Goal: Navigation & Orientation: Find specific page/section

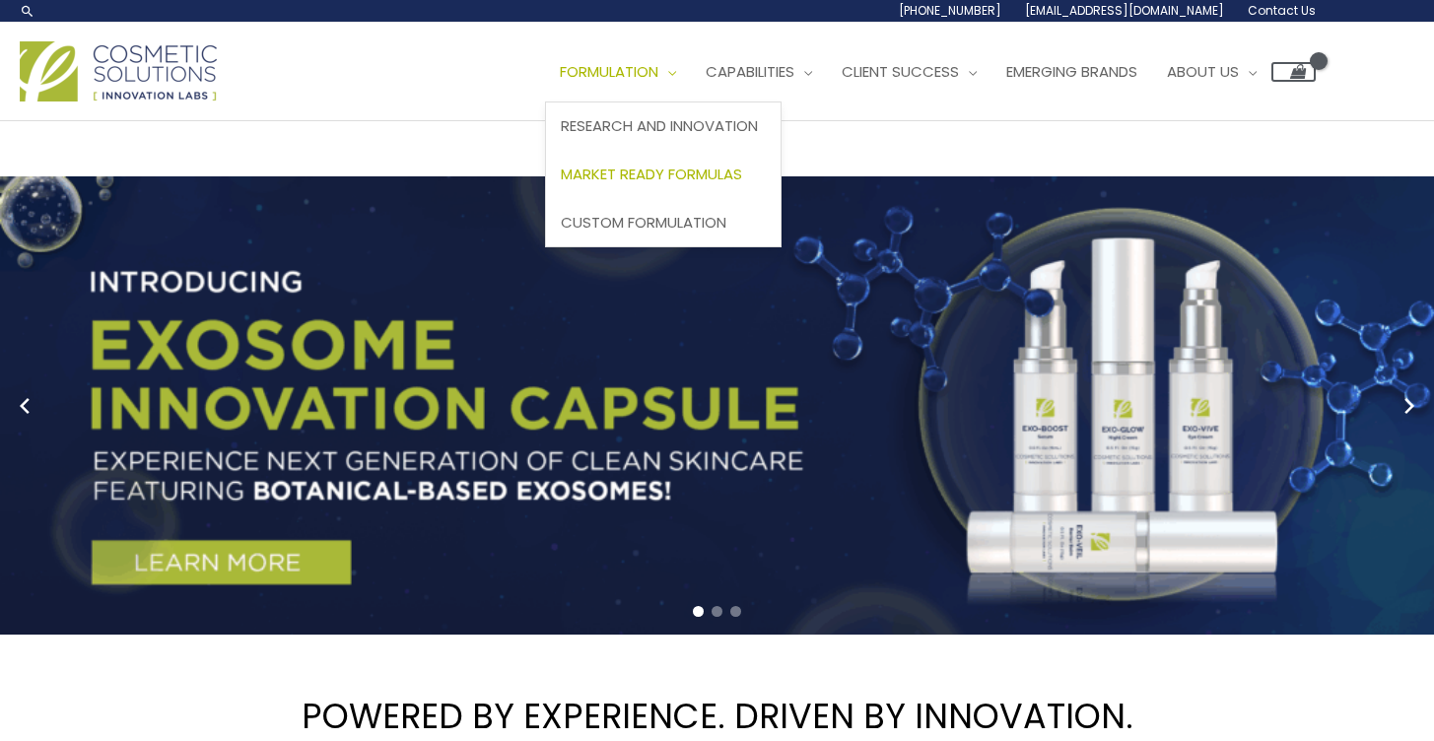
click at [695, 175] on span "Market Ready Formulas" at bounding box center [651, 174] width 181 height 21
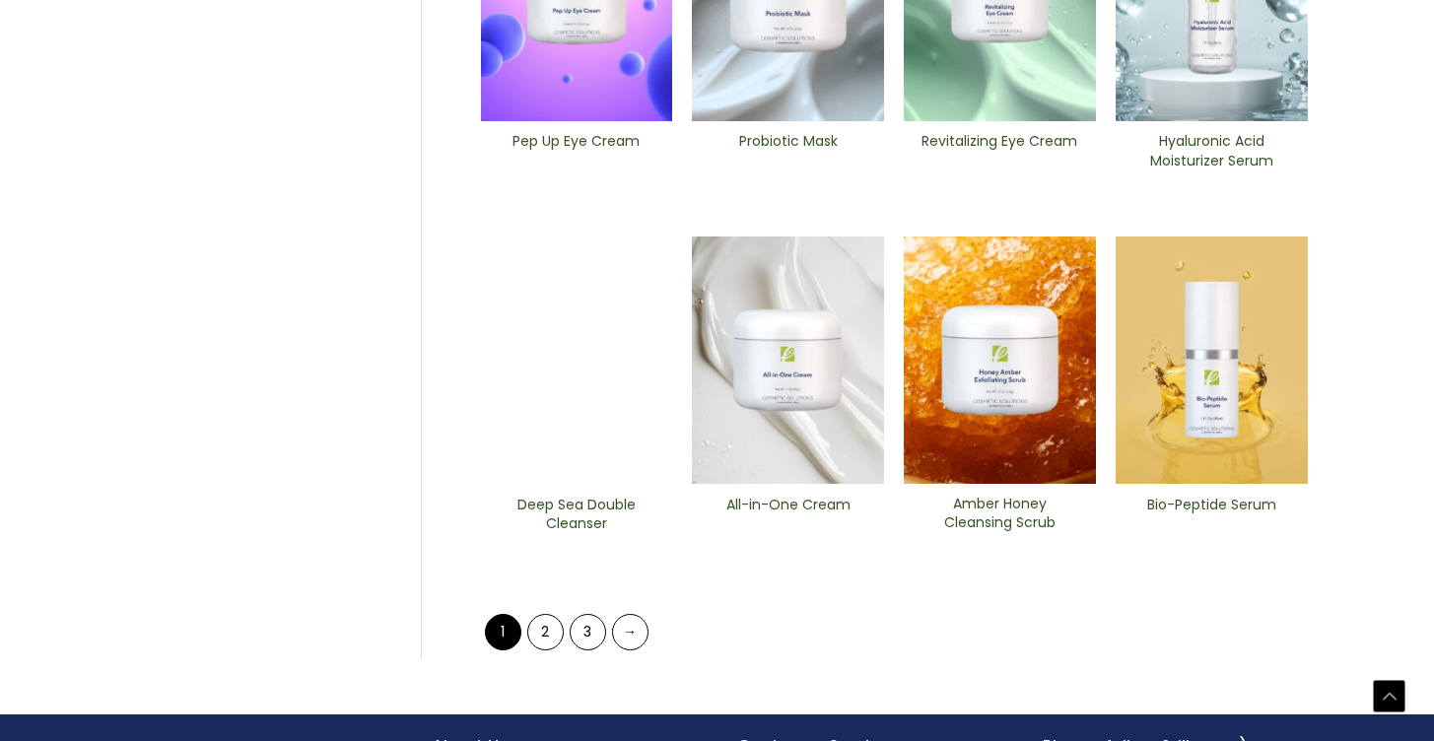
scroll to position [794, 0]
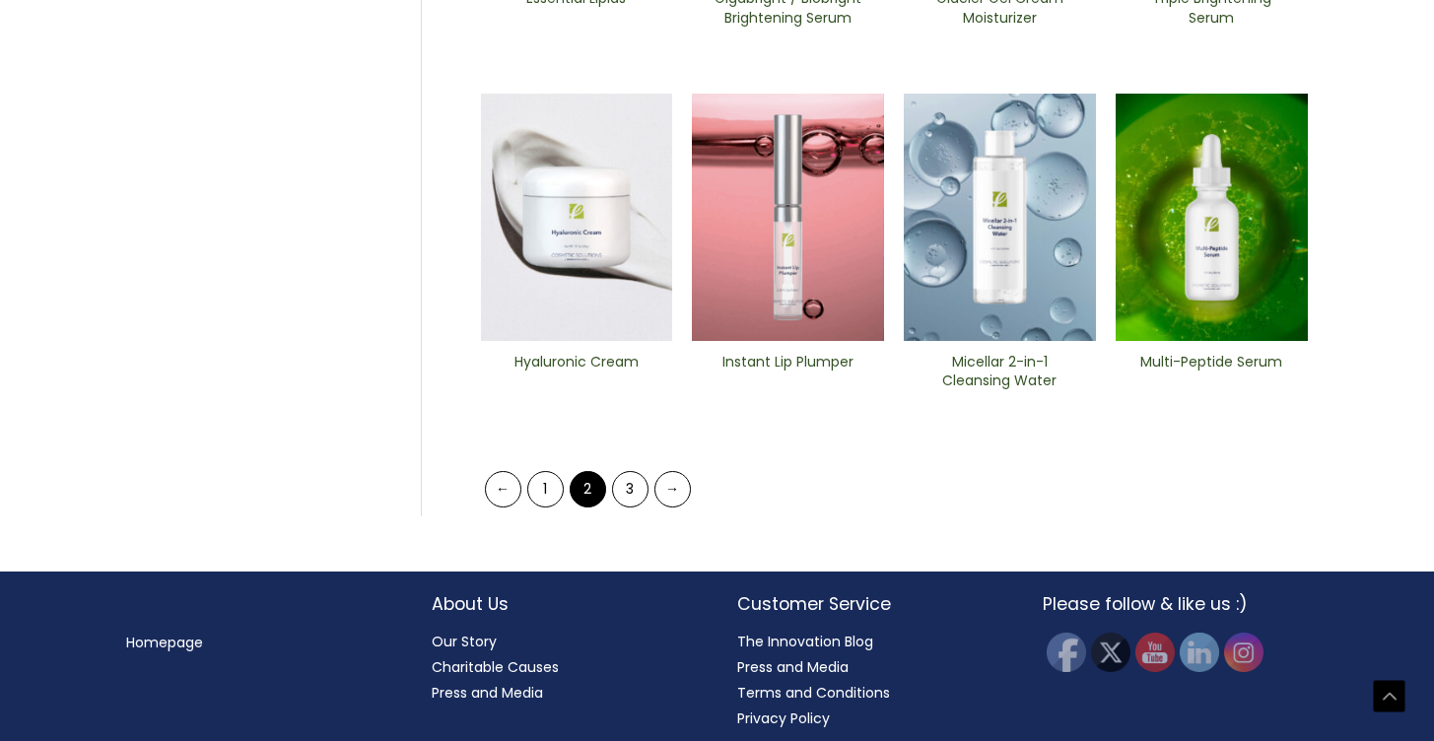
scroll to position [941, 0]
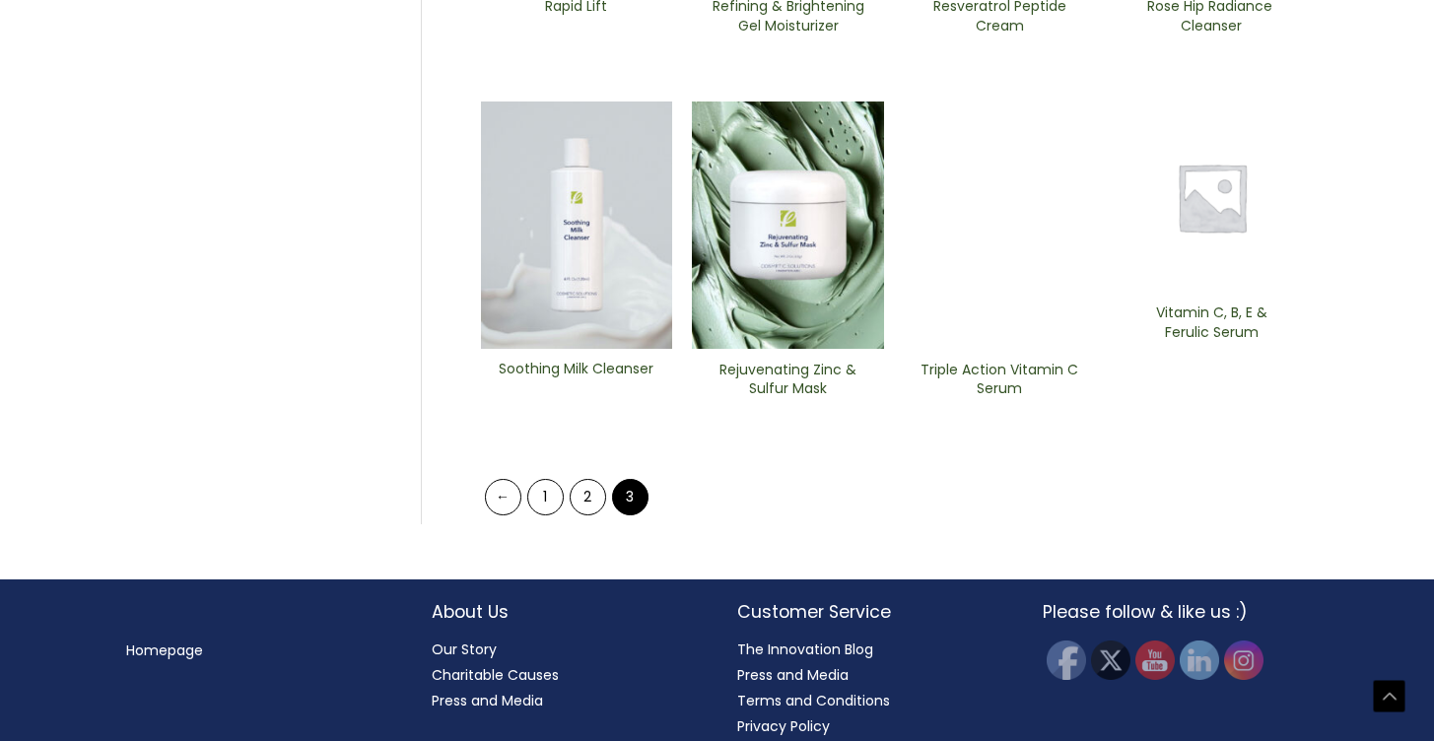
scroll to position [941, 0]
